Goal: Navigation & Orientation: Find specific page/section

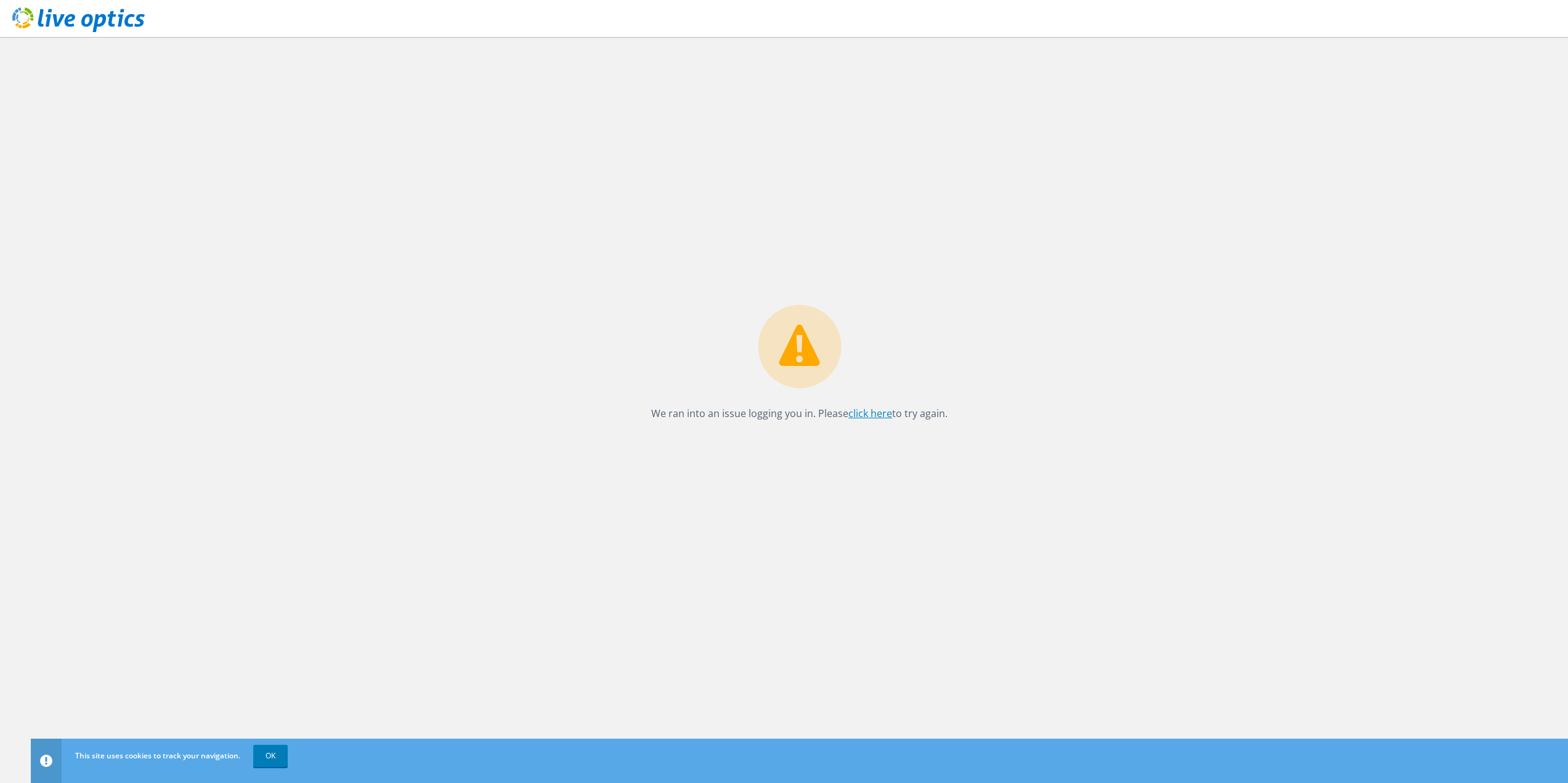
click at [869, 420] on link "click here" at bounding box center [870, 413] width 44 height 14
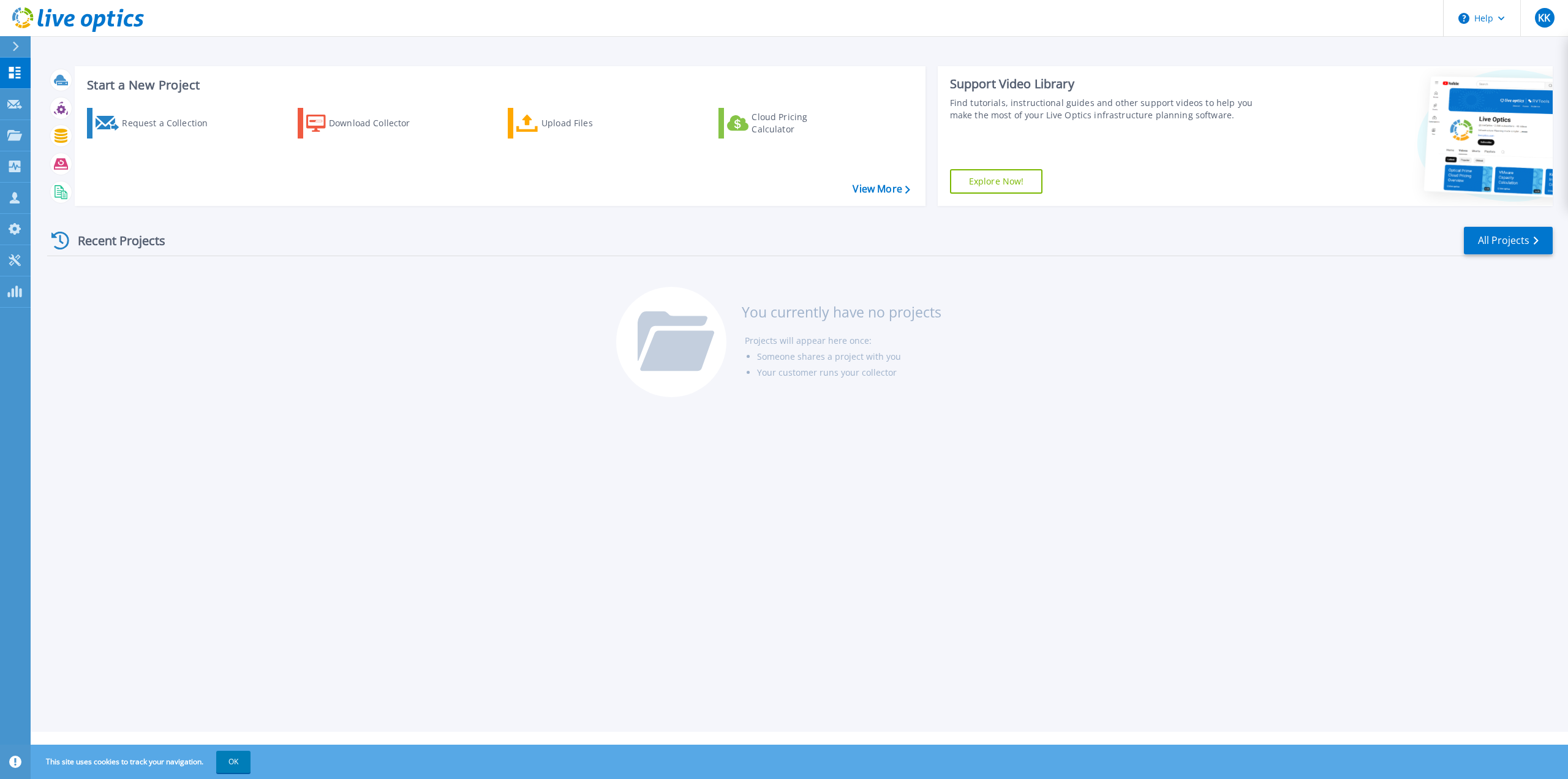
click at [30, 12] on icon at bounding box center [29, 10] width 8 height 6
click at [14, 273] on link "Tools Tools" at bounding box center [15, 261] width 30 height 31
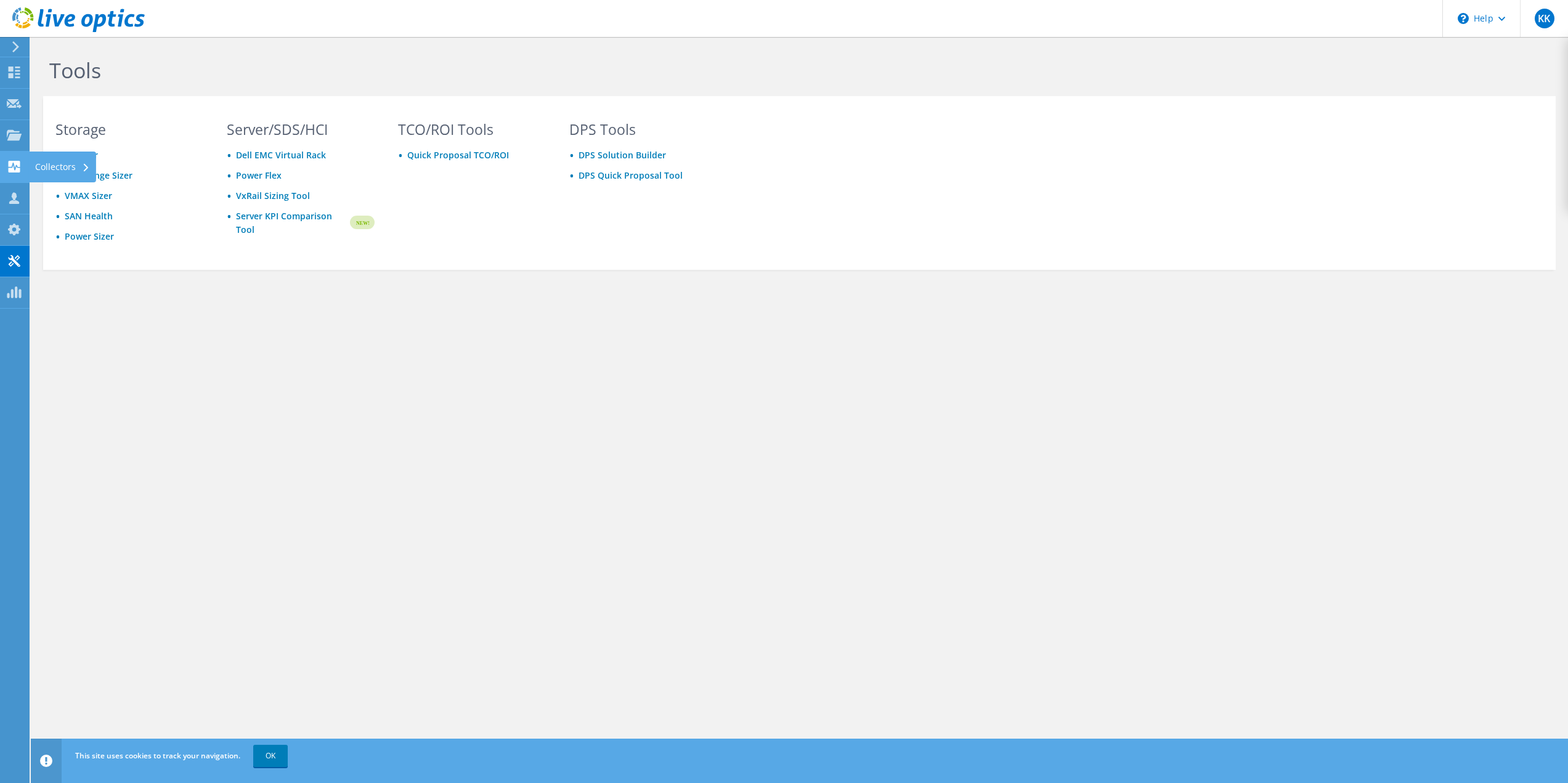
click at [19, 164] on use at bounding box center [14, 167] width 12 height 12
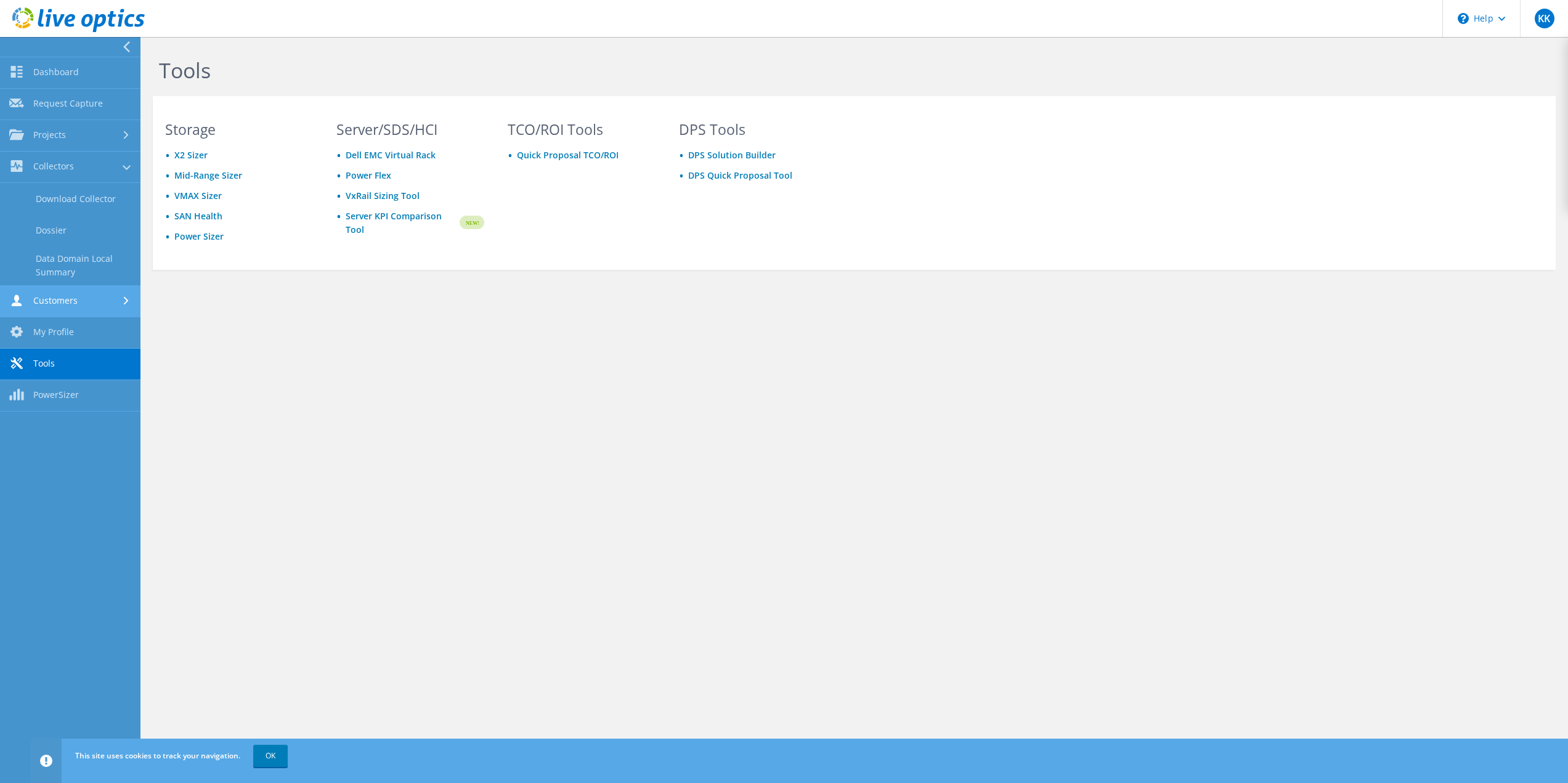
click at [55, 307] on link "Customers" at bounding box center [70, 302] width 141 height 31
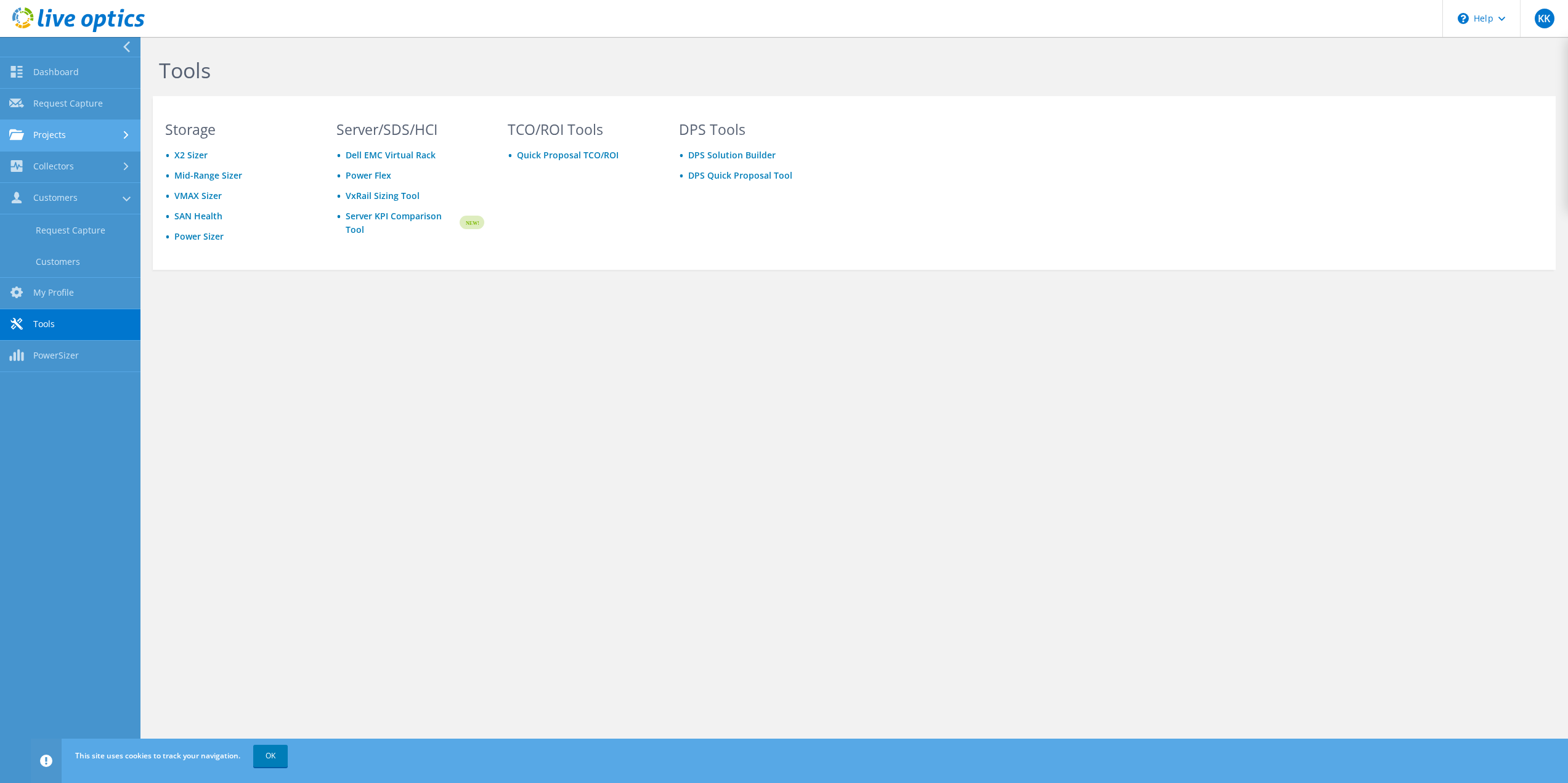
click at [30, 143] on link "Projects" at bounding box center [70, 135] width 141 height 31
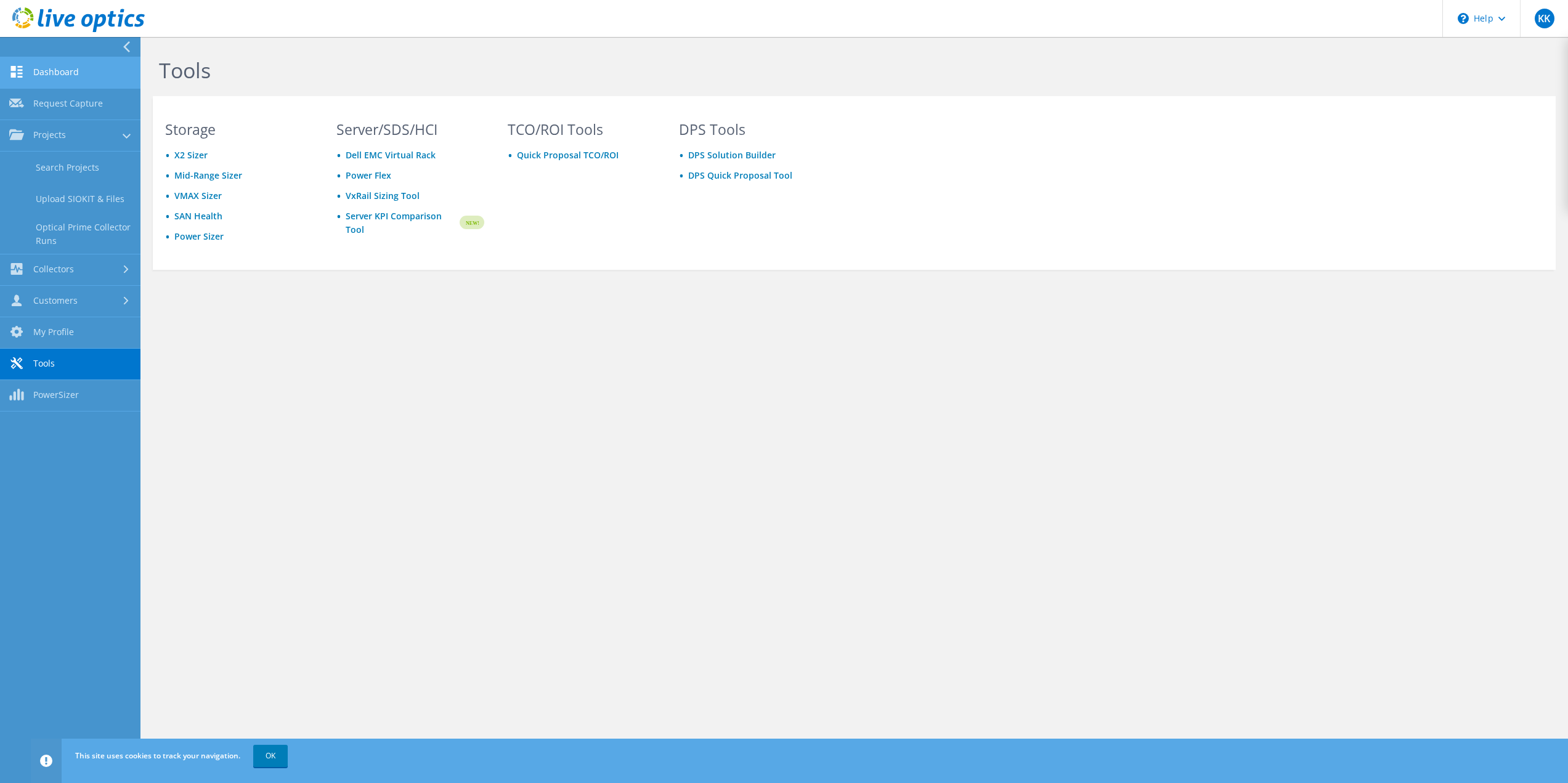
click at [48, 82] on link "Dashboard" at bounding box center [70, 73] width 141 height 31
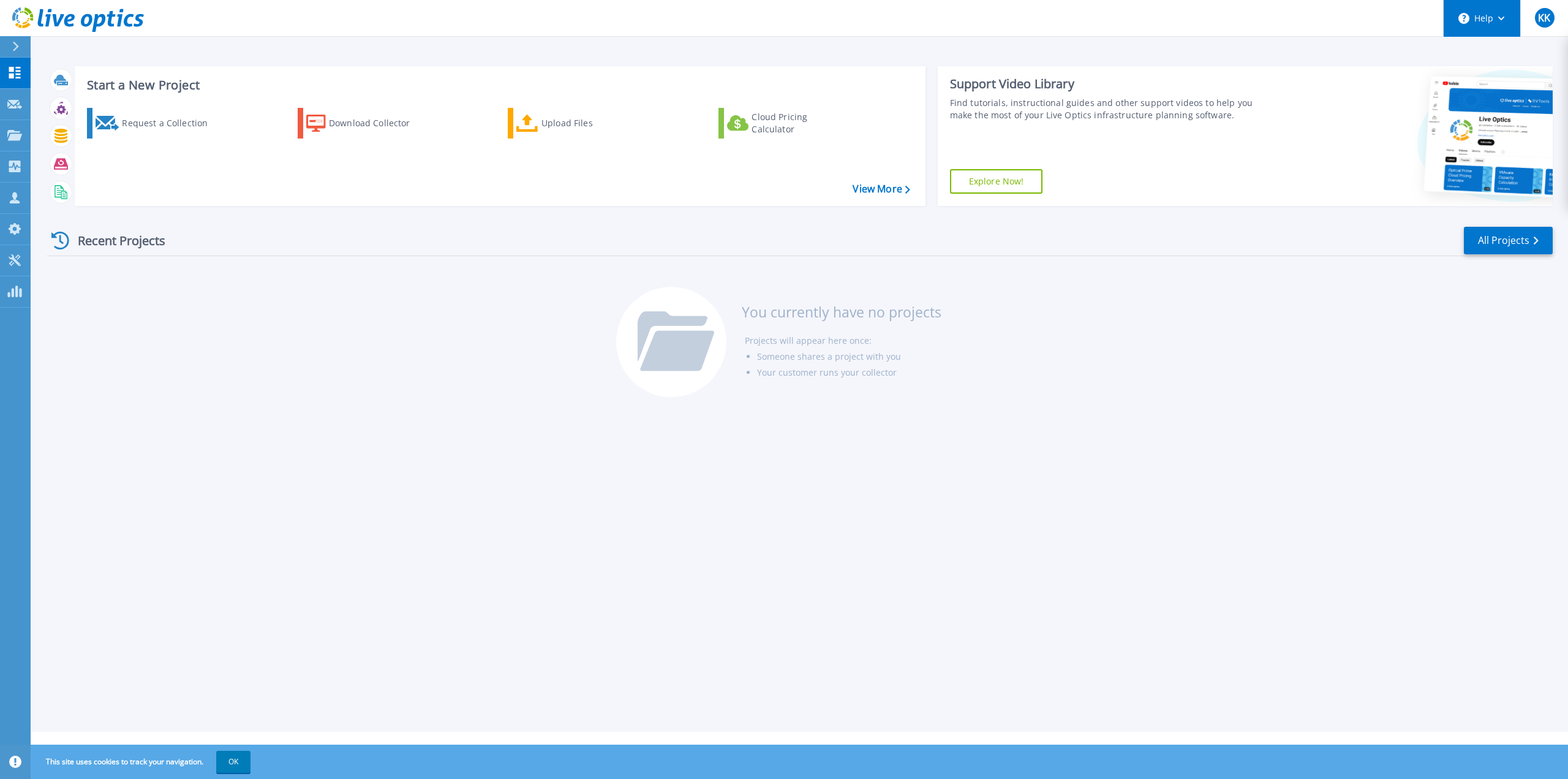
click at [1479, 14] on button "Help" at bounding box center [1482, 18] width 76 height 37
click at [1553, 17] on div "KK" at bounding box center [1545, 17] width 19 height 19
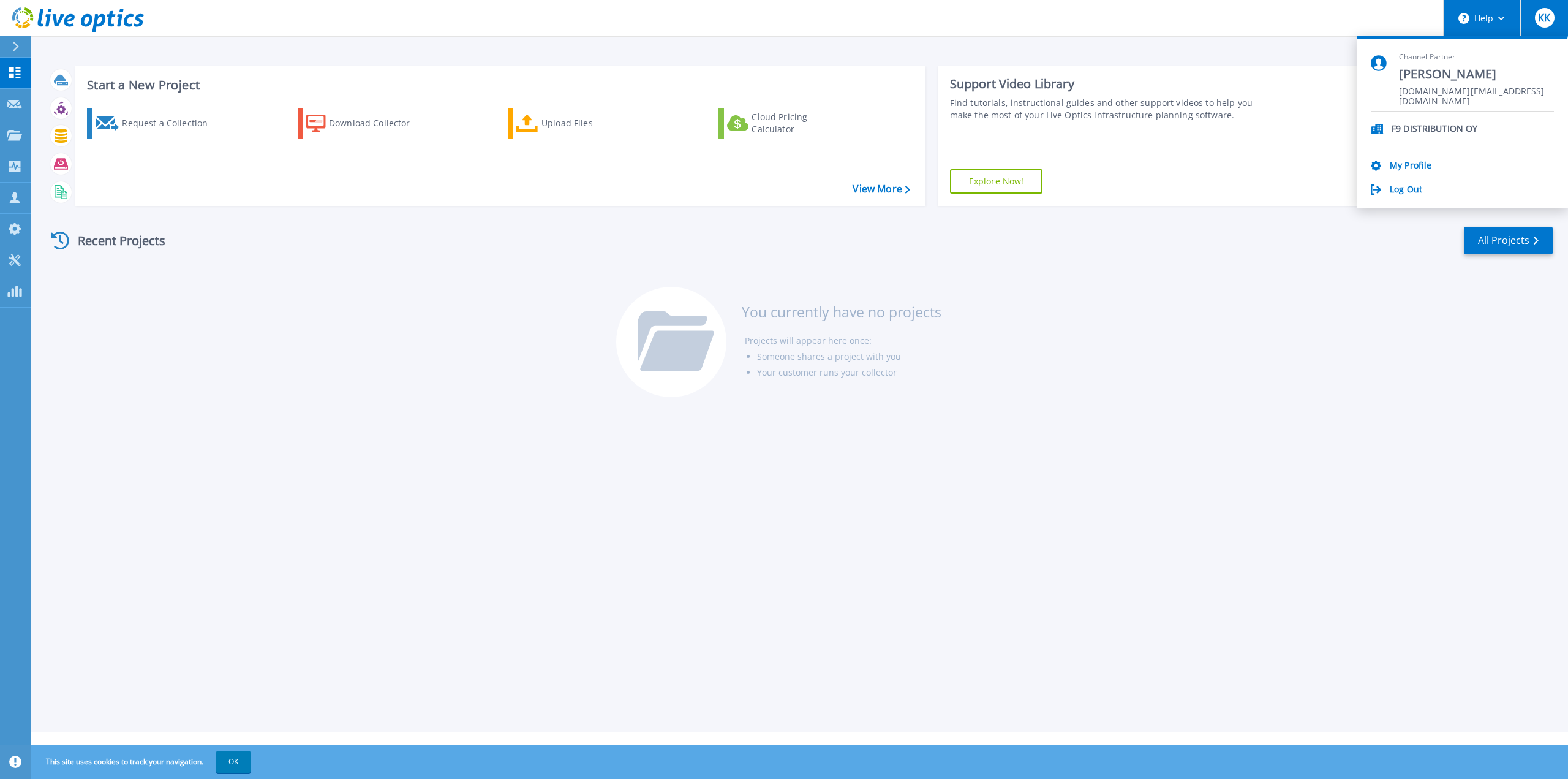
click at [1503, 16] on button "Help" at bounding box center [1482, 18] width 76 height 37
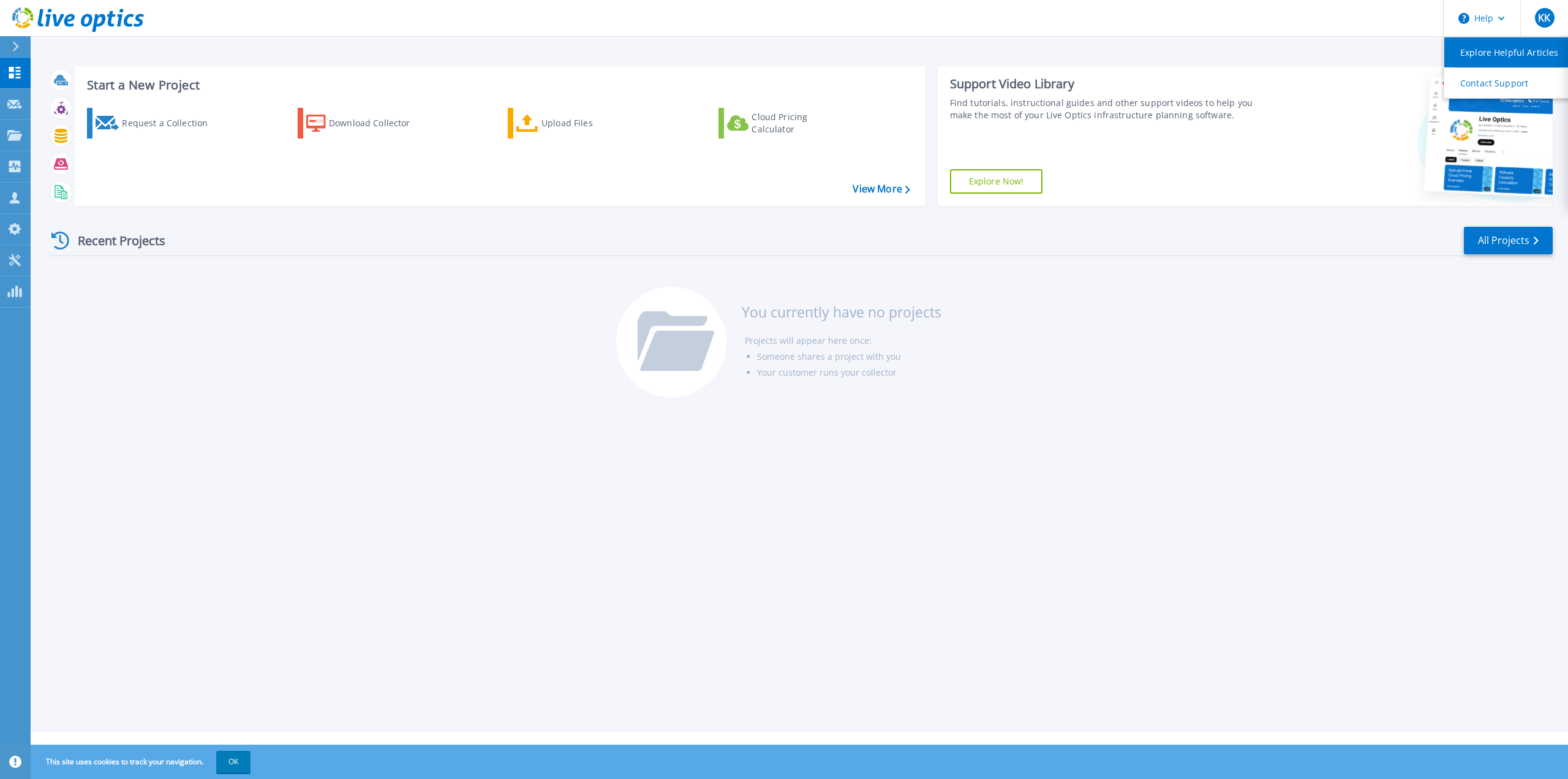
click at [1491, 55] on link "Explore Helpful Articles" at bounding box center [1512, 52] width 137 height 30
